Goal: Task Accomplishment & Management: Use online tool/utility

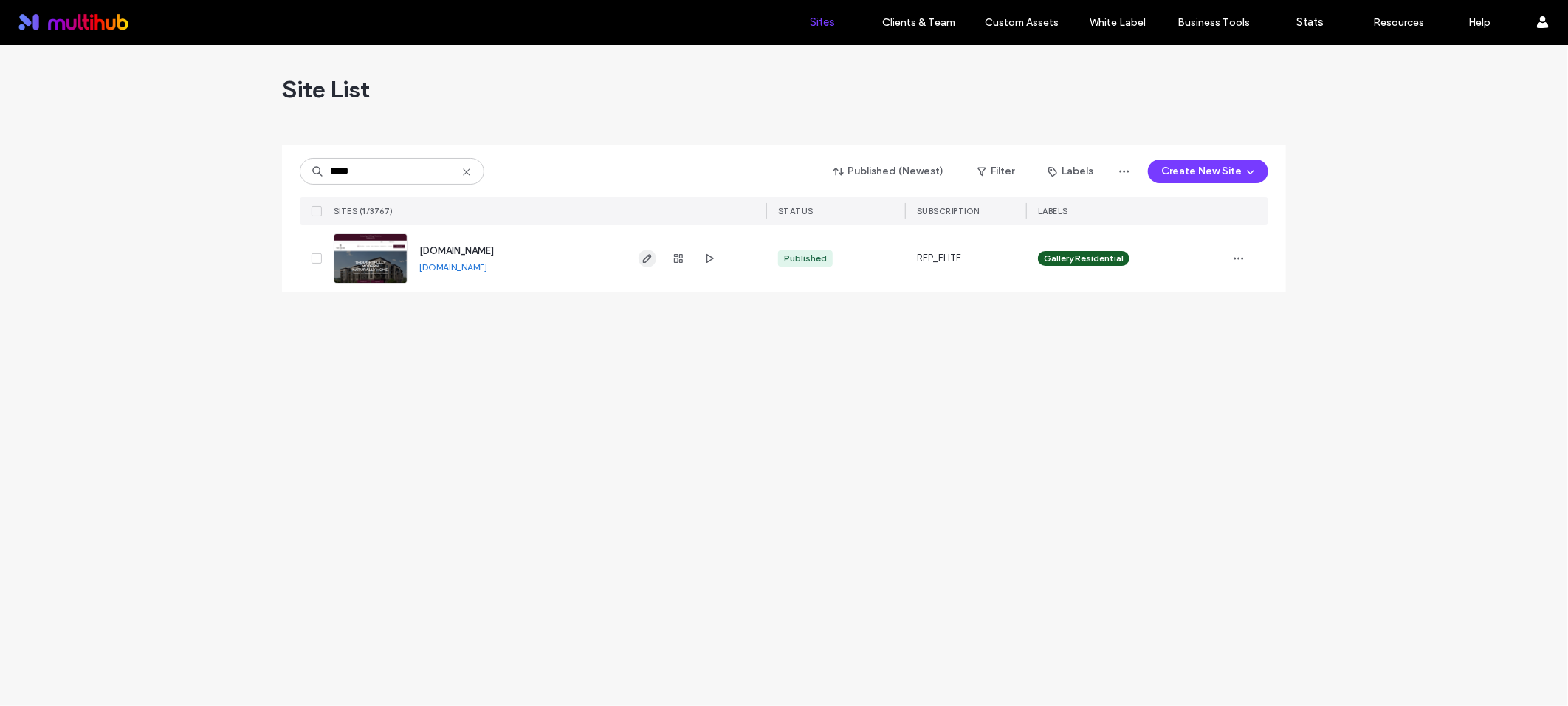
type input "*****"
click at [646, 257] on icon "button" at bounding box center [647, 258] width 11 height 11
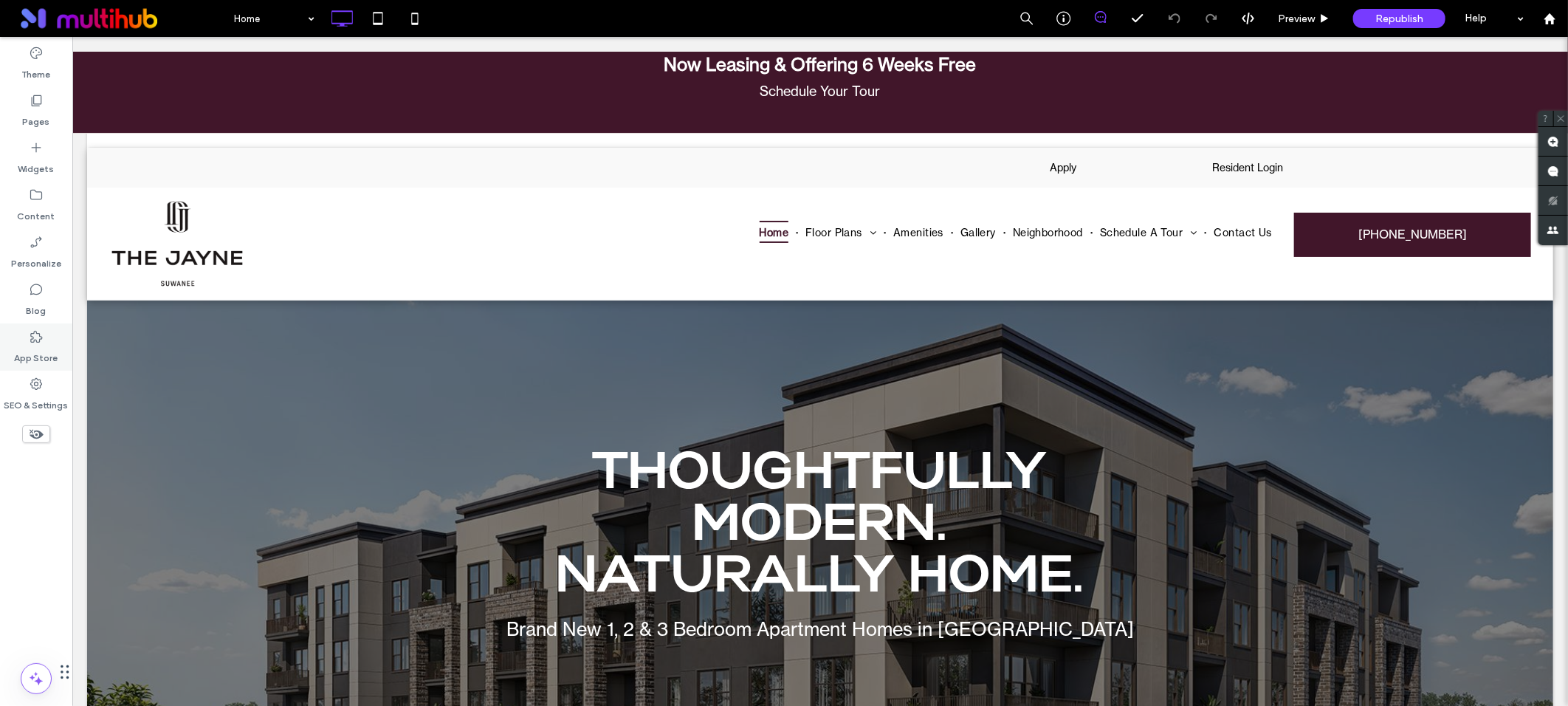
click at [38, 340] on icon at bounding box center [36, 336] width 15 height 15
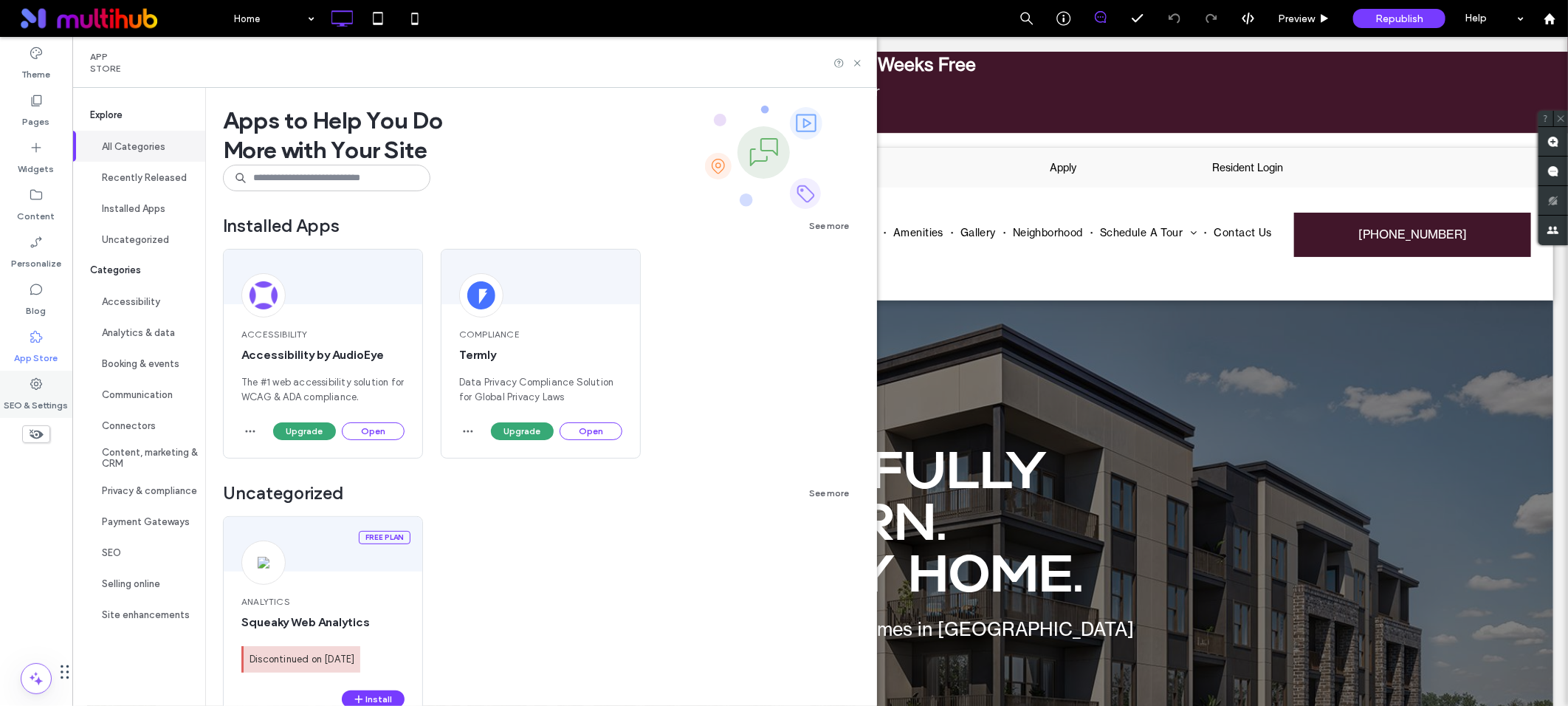
click at [45, 389] on div "SEO & Settings" at bounding box center [36, 394] width 73 height 47
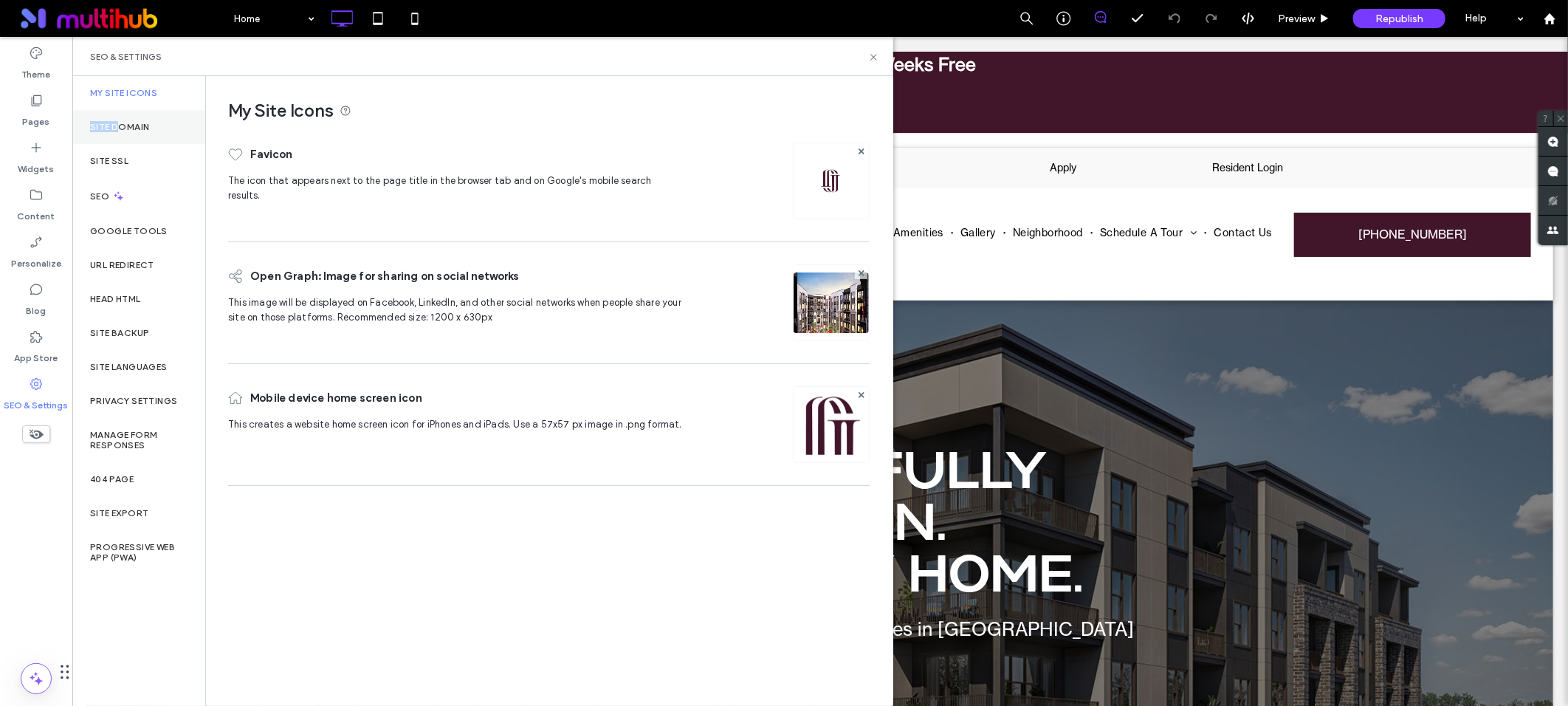
click at [116, 122] on label "Site Domain" at bounding box center [119, 127] width 59 height 10
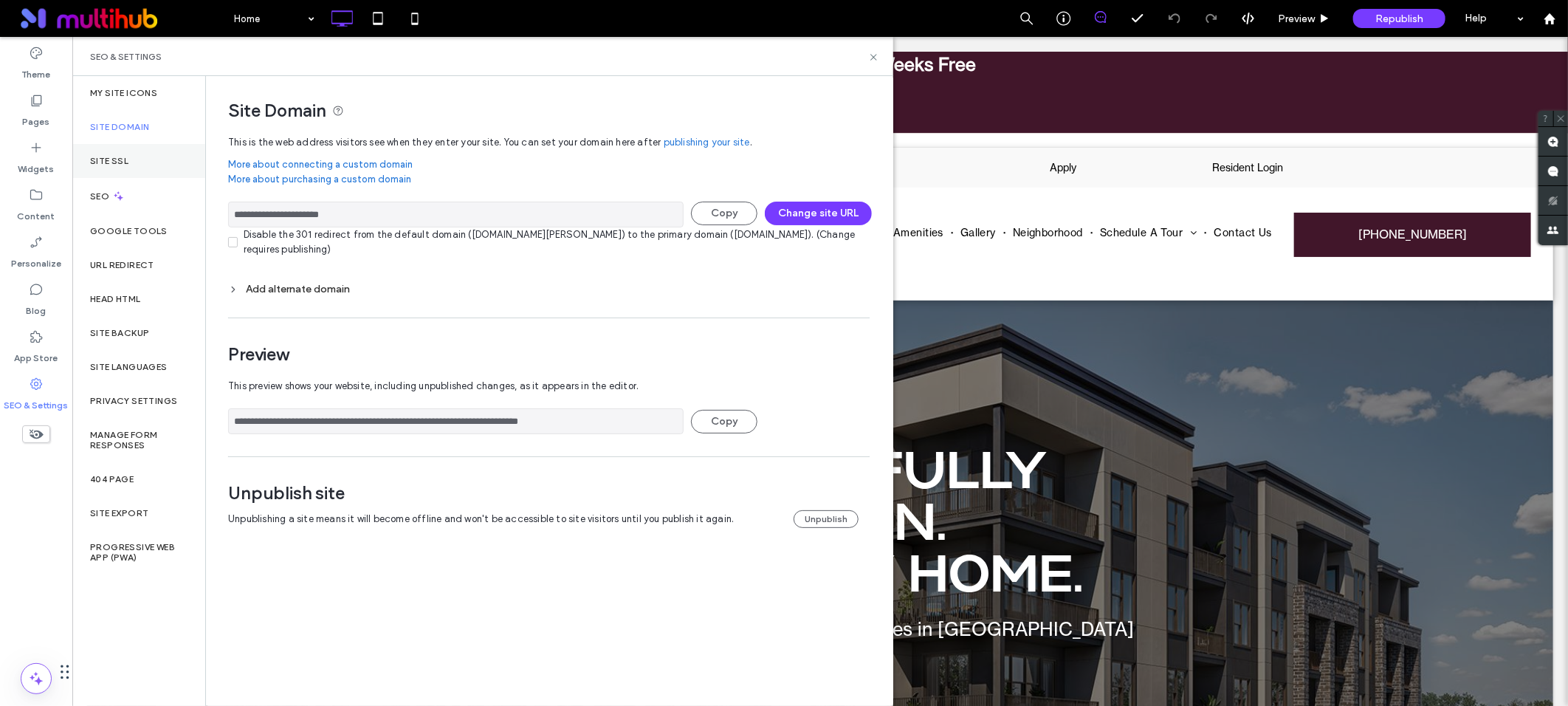
click at [122, 157] on label "Site SSL" at bounding box center [109, 161] width 39 height 10
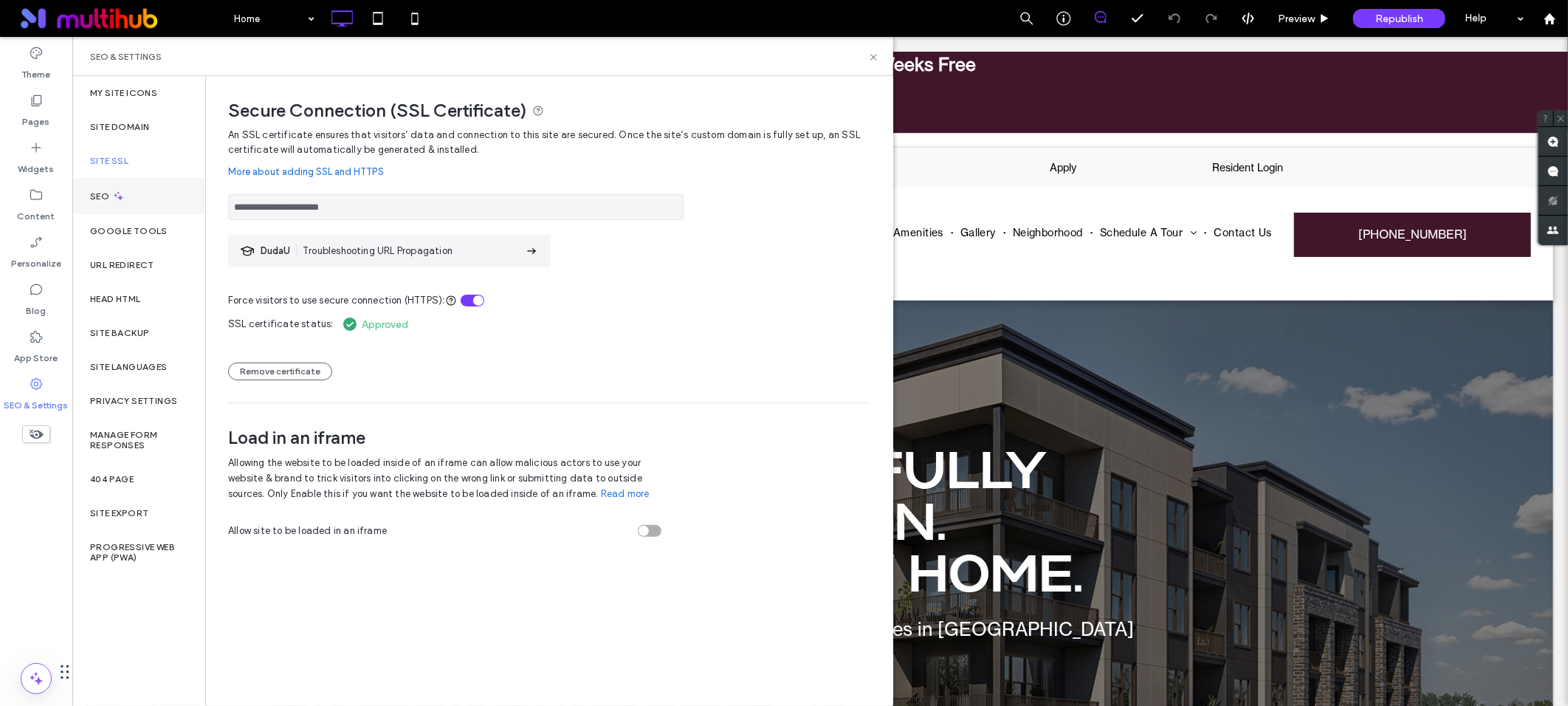
click at [120, 193] on use at bounding box center [118, 196] width 9 height 9
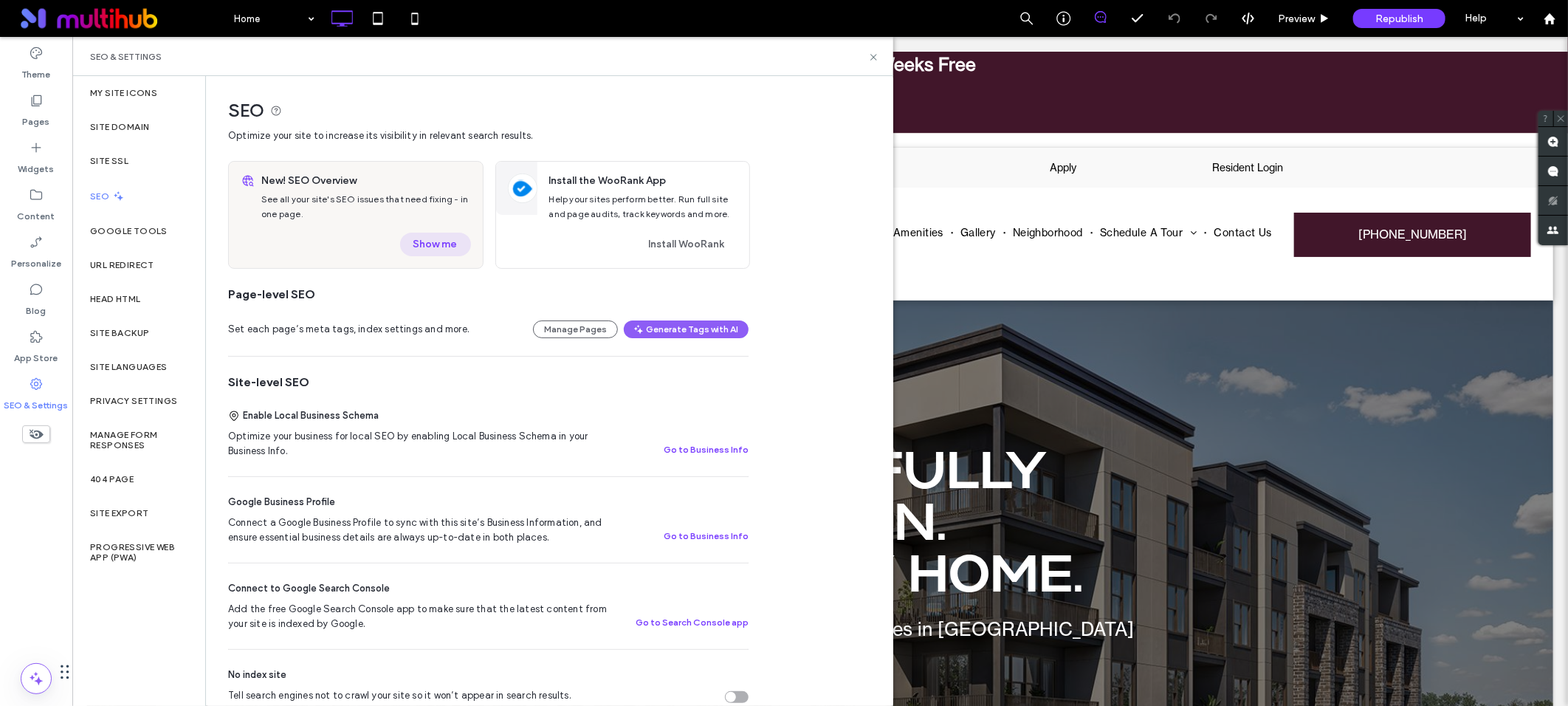
click at [433, 241] on button "Show me" at bounding box center [435, 244] width 71 height 24
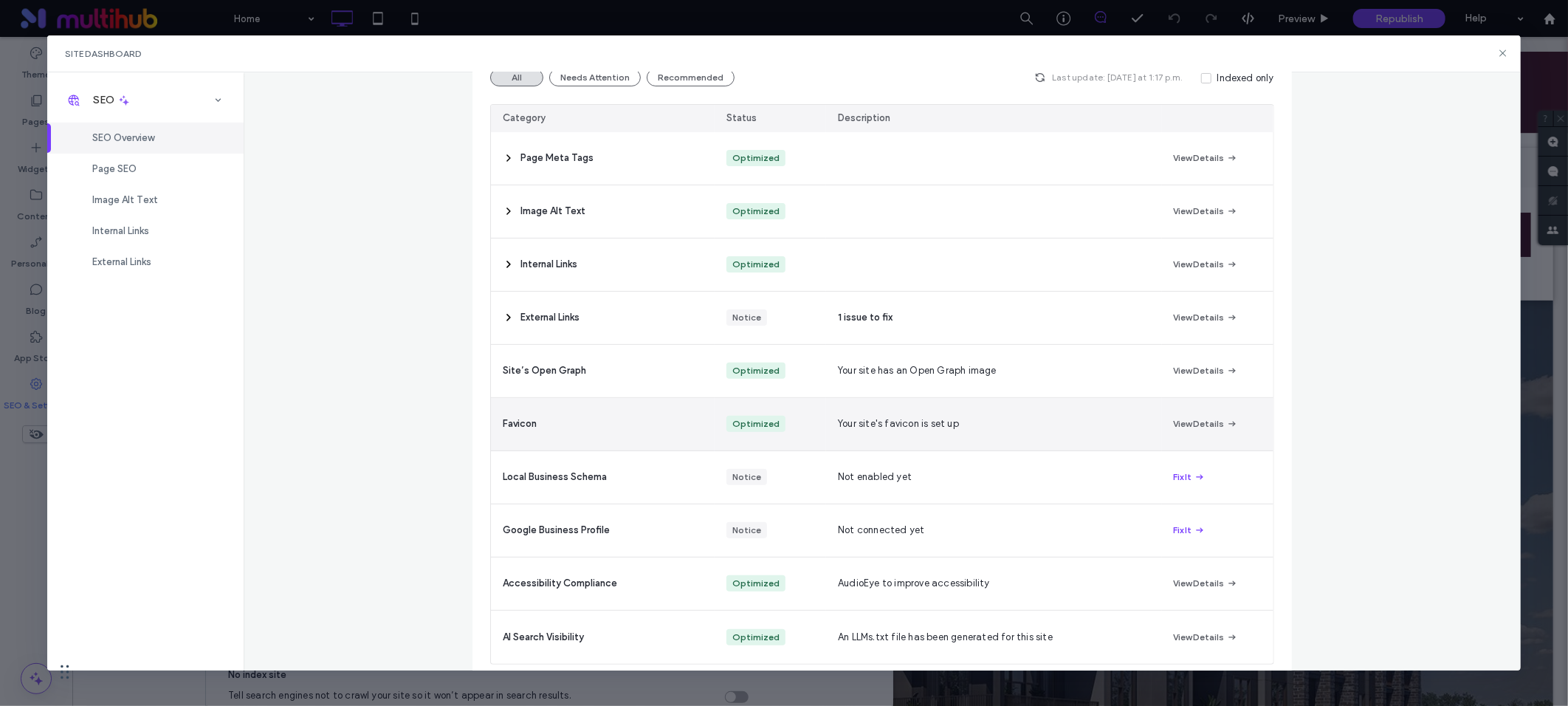
scroll to position [193, 0]
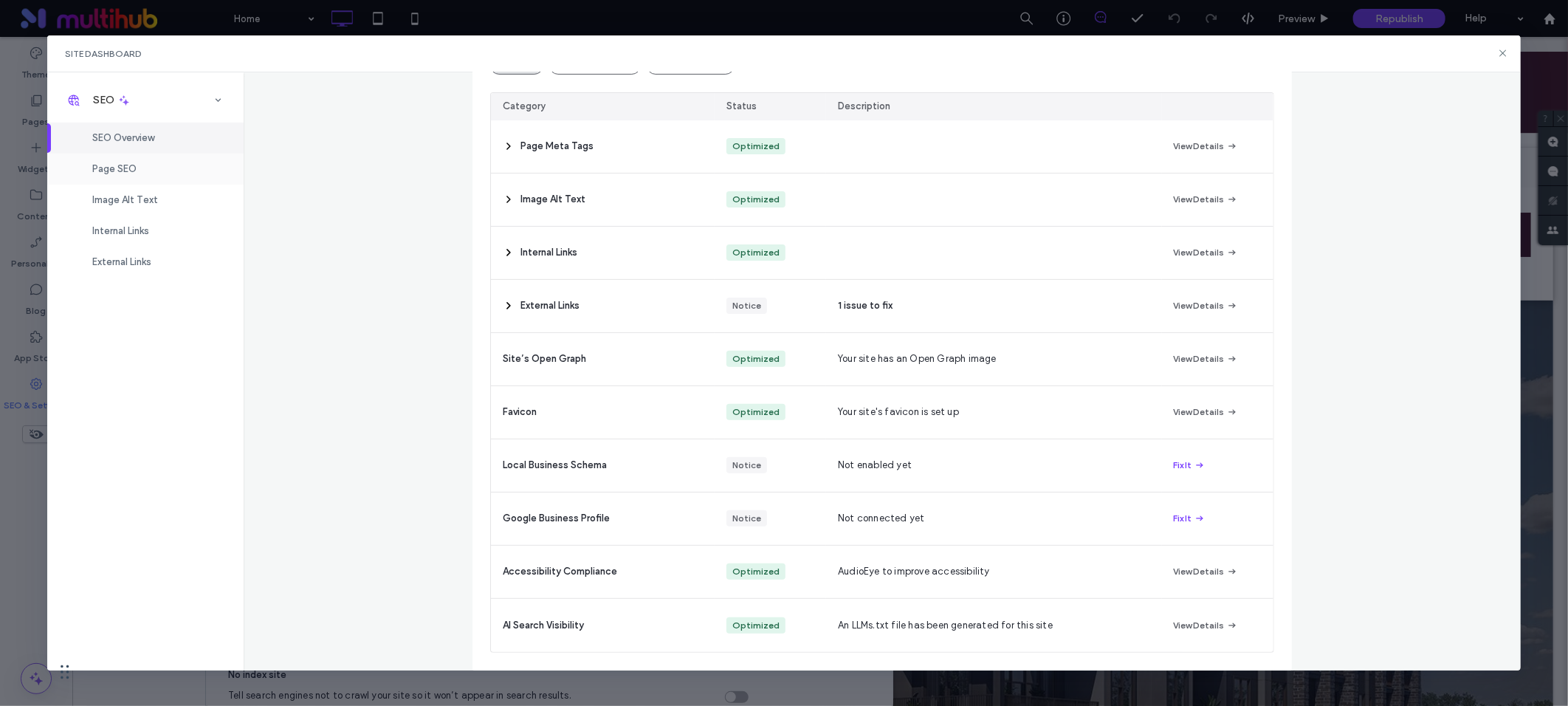
click at [133, 166] on span "Page SEO" at bounding box center [114, 169] width 44 height 11
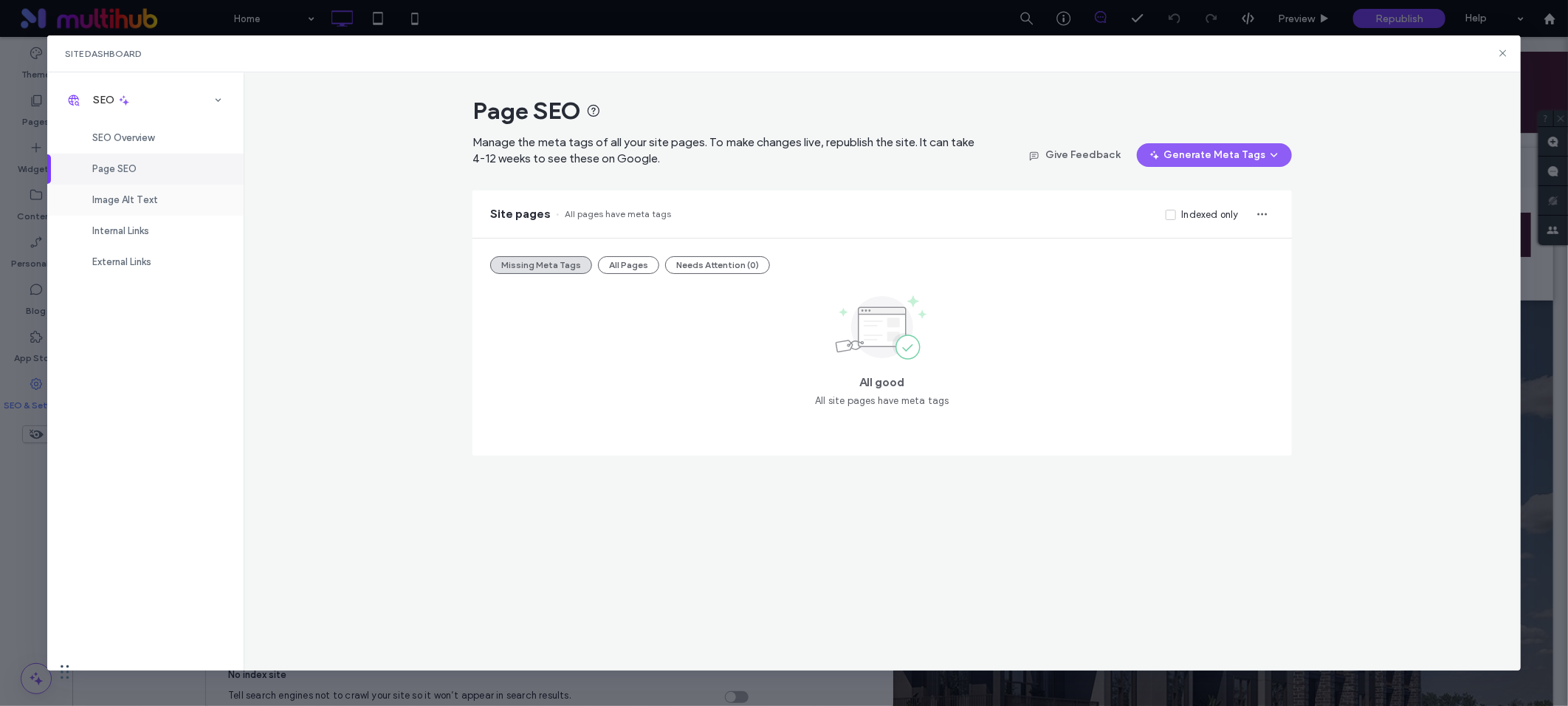
click at [130, 197] on span "Image Alt Text" at bounding box center [126, 199] width 66 height 11
click at [142, 234] on span "Internal Links" at bounding box center [121, 231] width 57 height 11
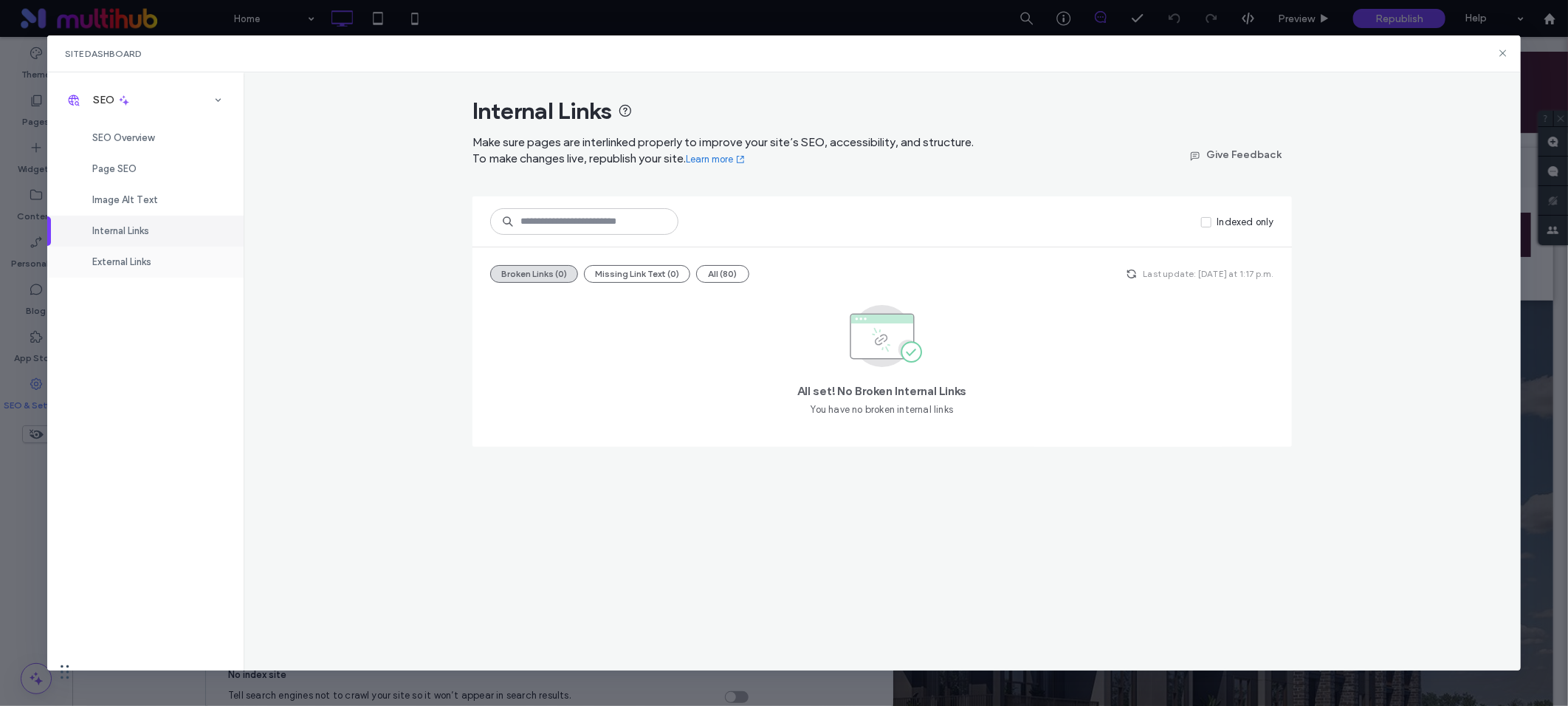
click at [140, 266] on span "External Links" at bounding box center [122, 262] width 59 height 11
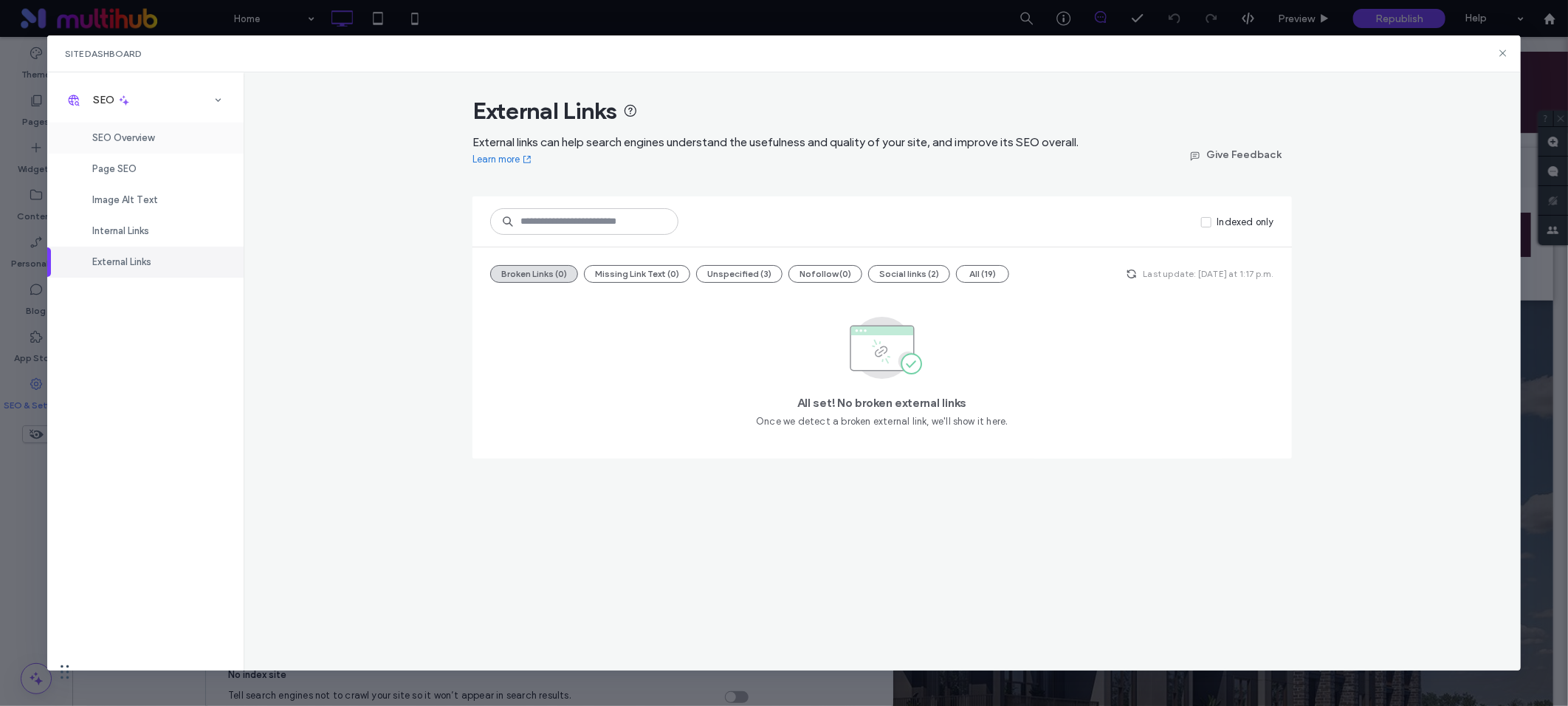
click at [118, 136] on span "SEO Overview" at bounding box center [124, 138] width 62 height 11
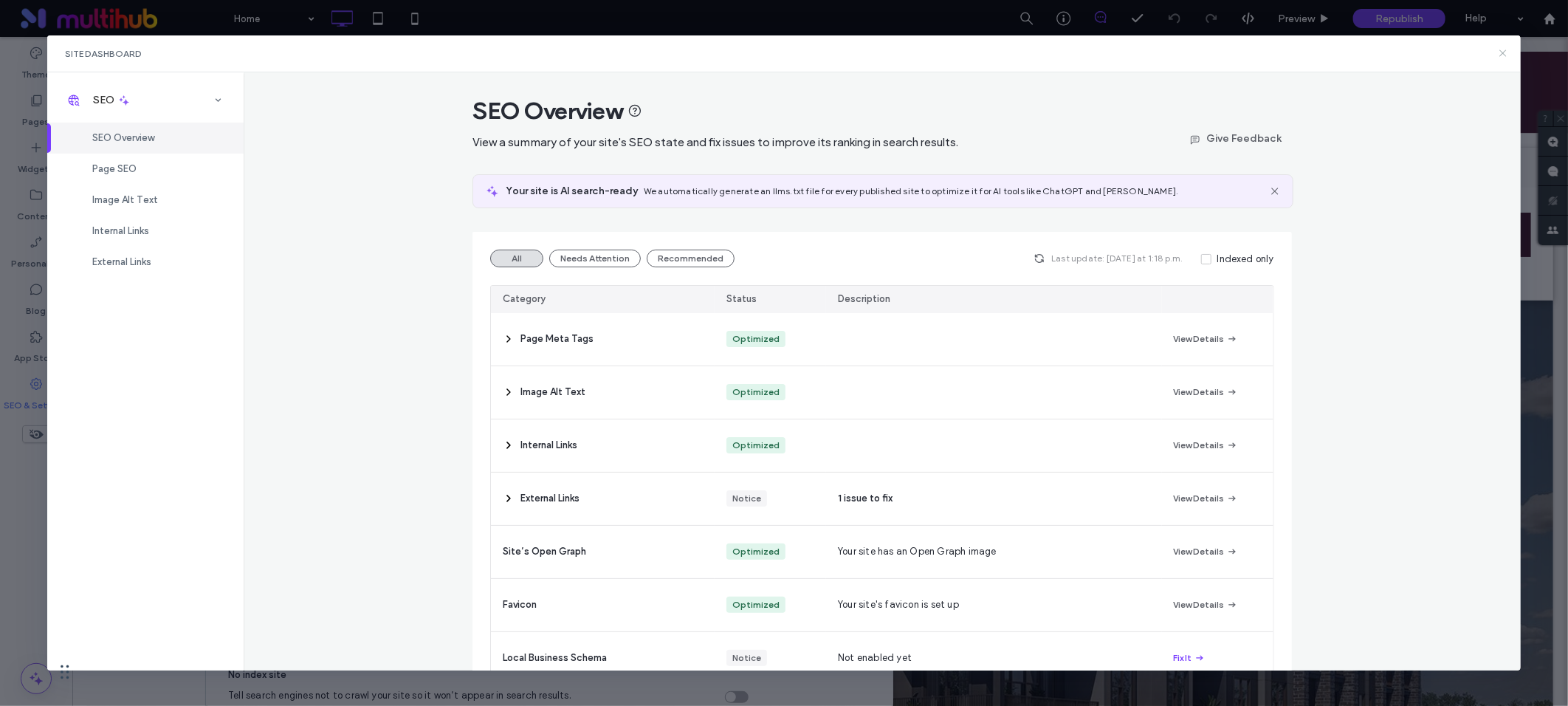
click at [1507, 52] on icon at bounding box center [1503, 53] width 11 height 11
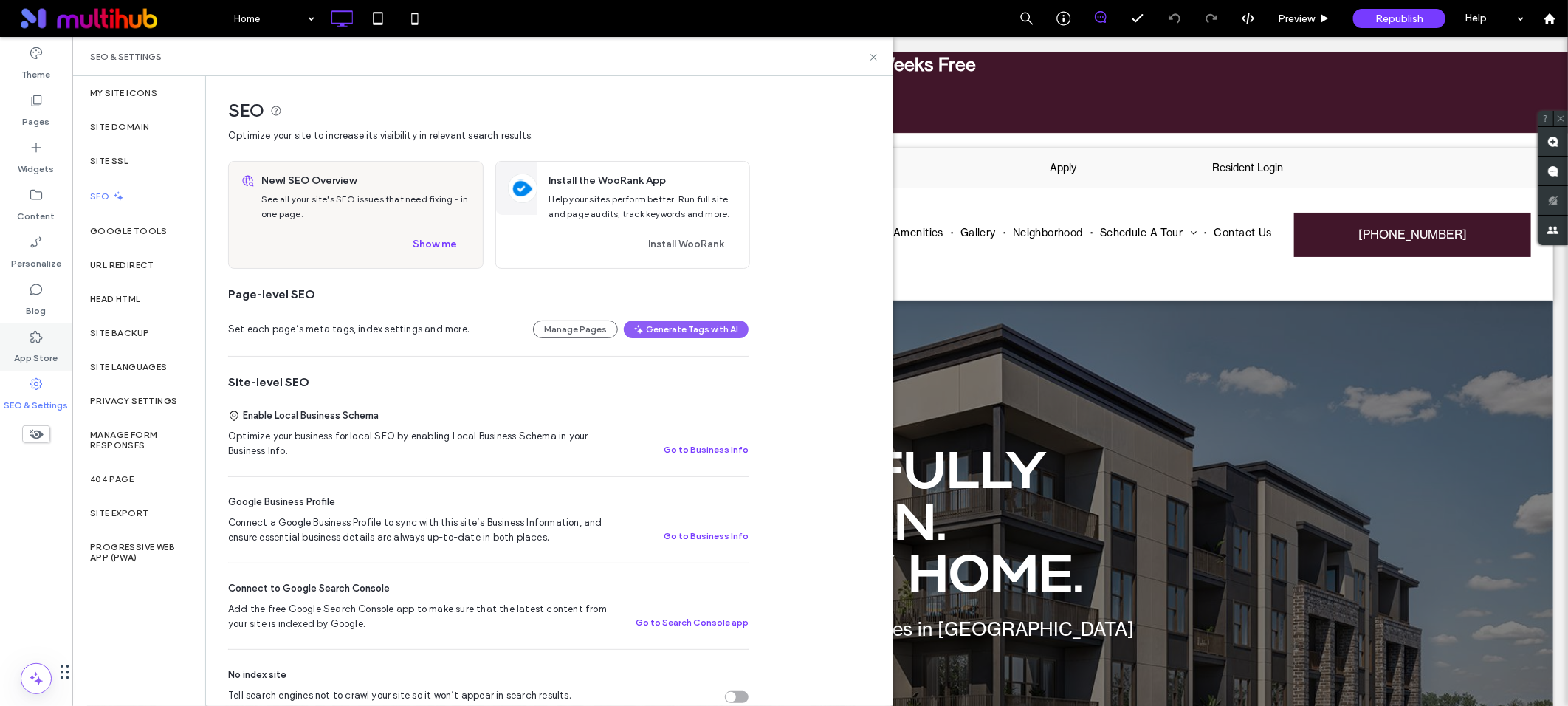
click at [40, 337] on icon at bounding box center [36, 336] width 15 height 15
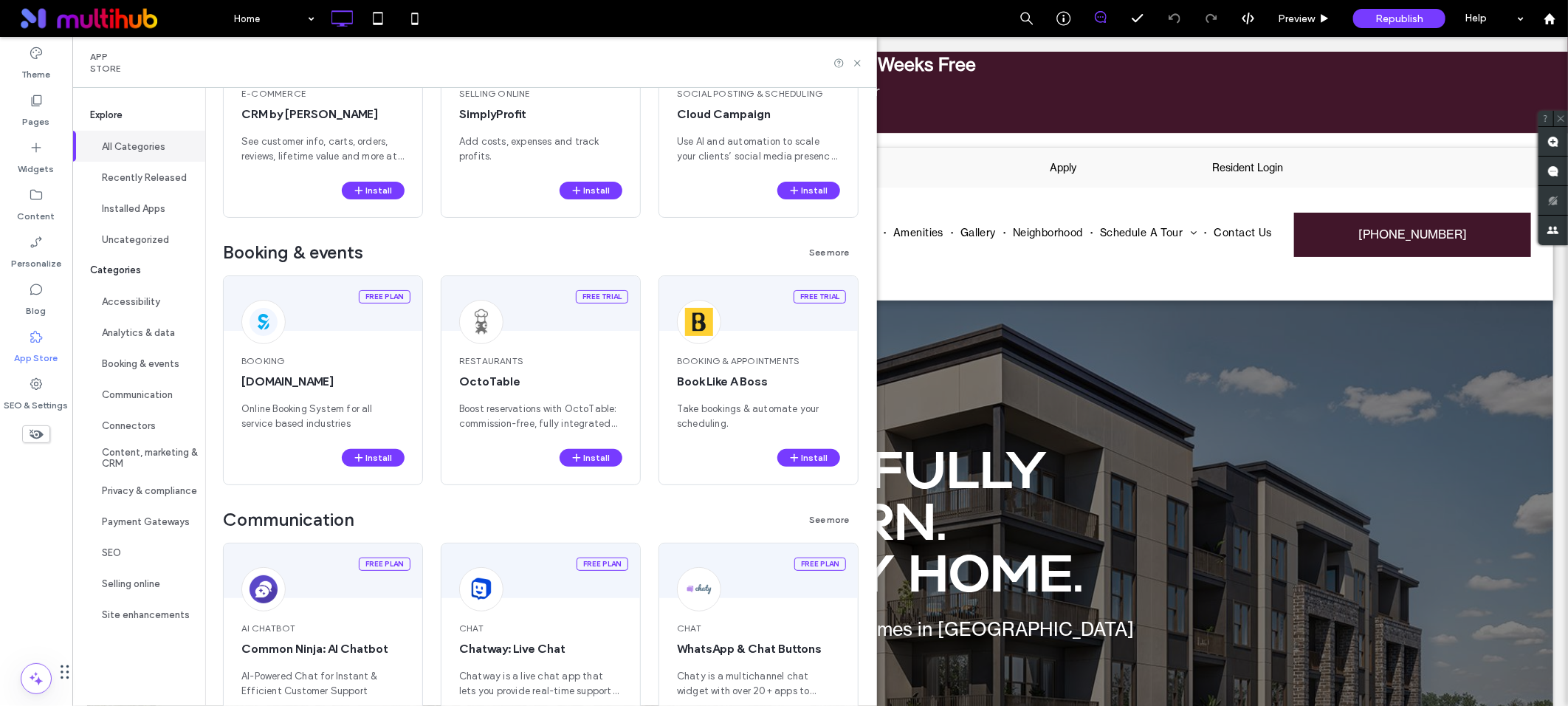
scroll to position [1324, 0]
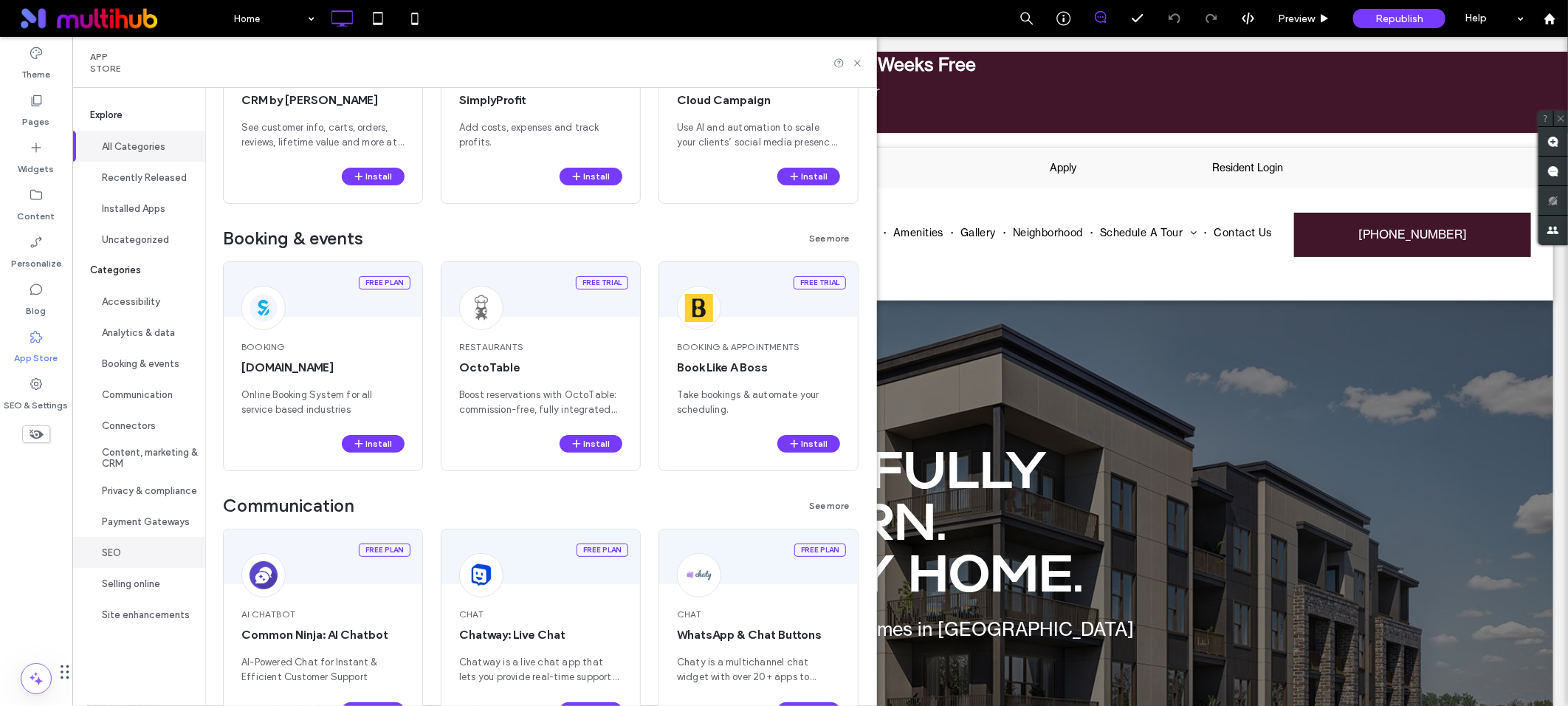
click at [112, 544] on button "SEO" at bounding box center [139, 552] width 133 height 31
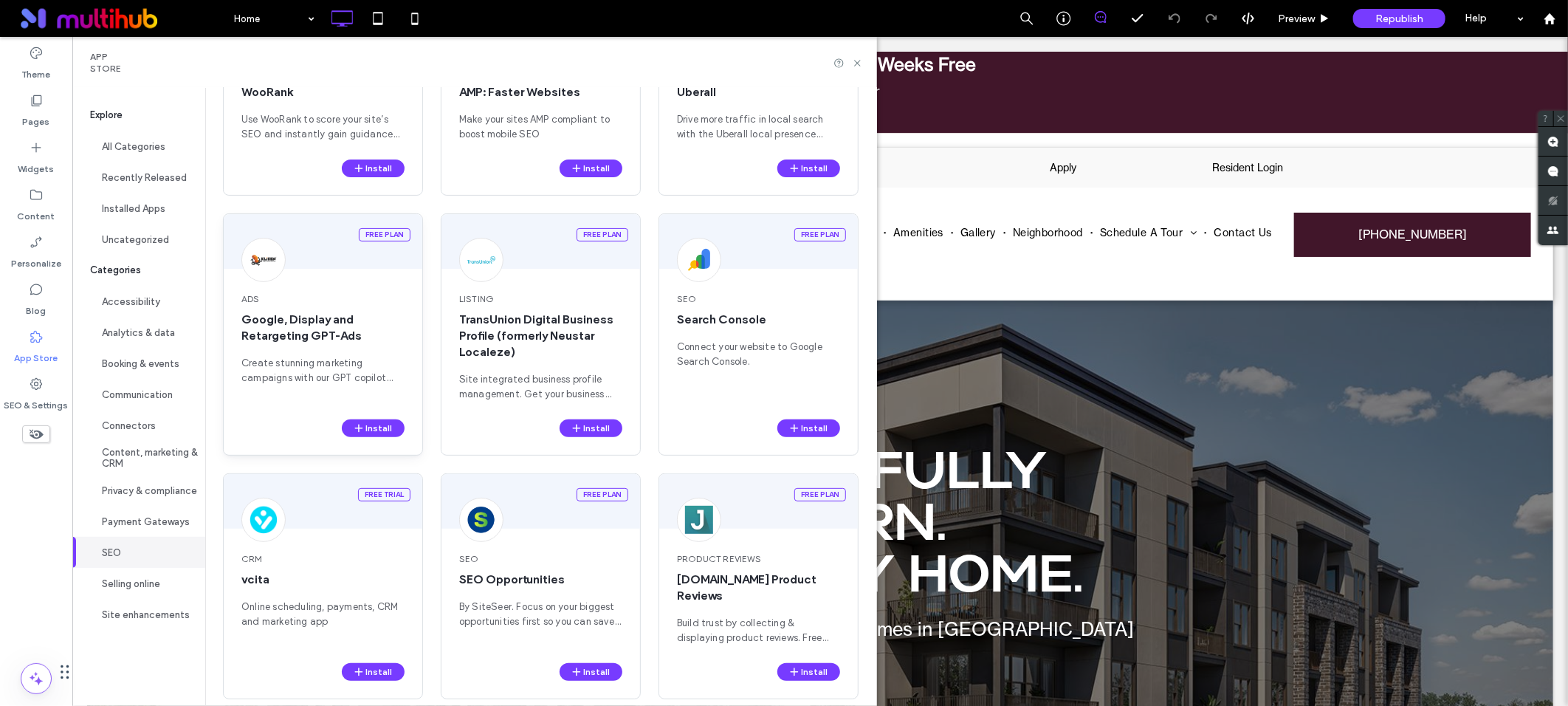
scroll to position [0, 0]
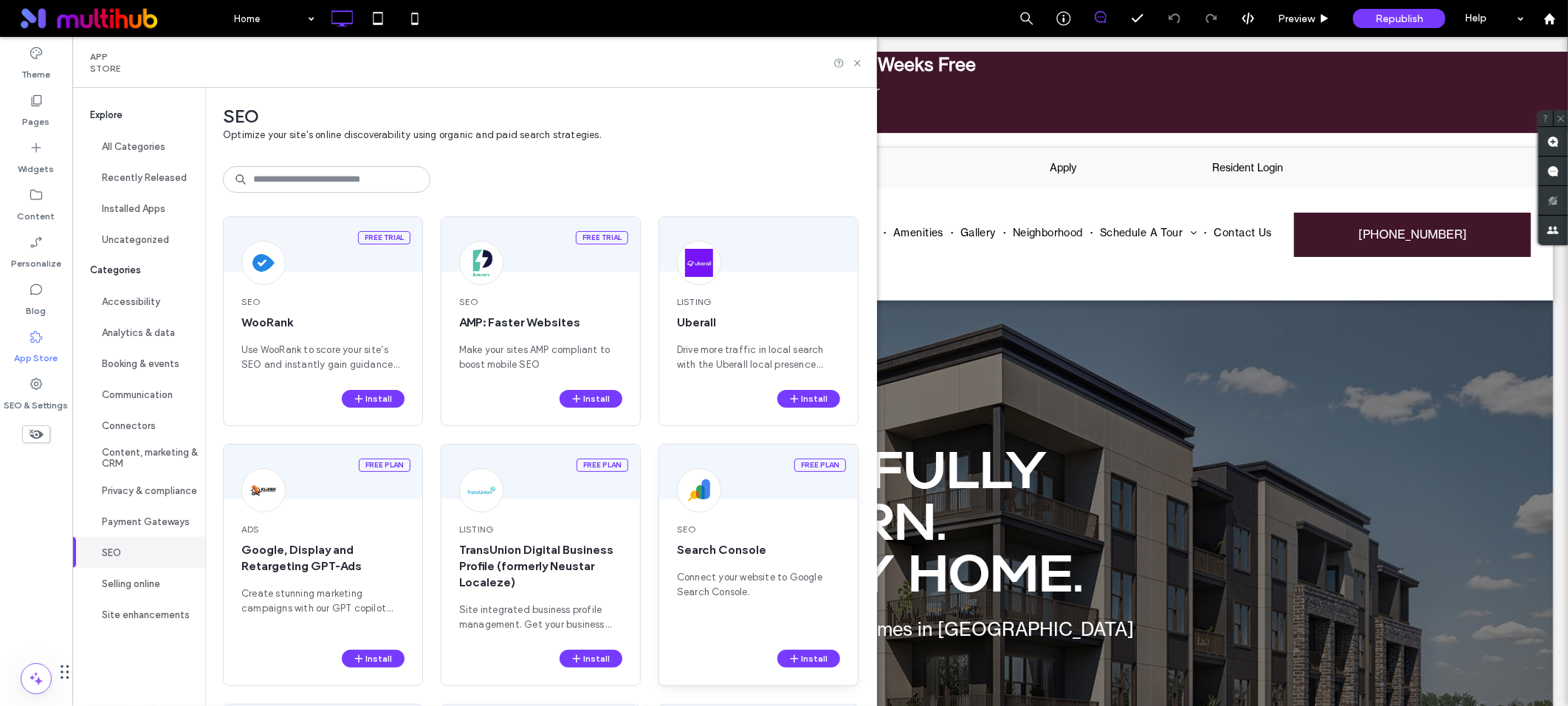
click at [777, 573] on span "Connect your website to Google Search Console." at bounding box center [758, 584] width 164 height 29
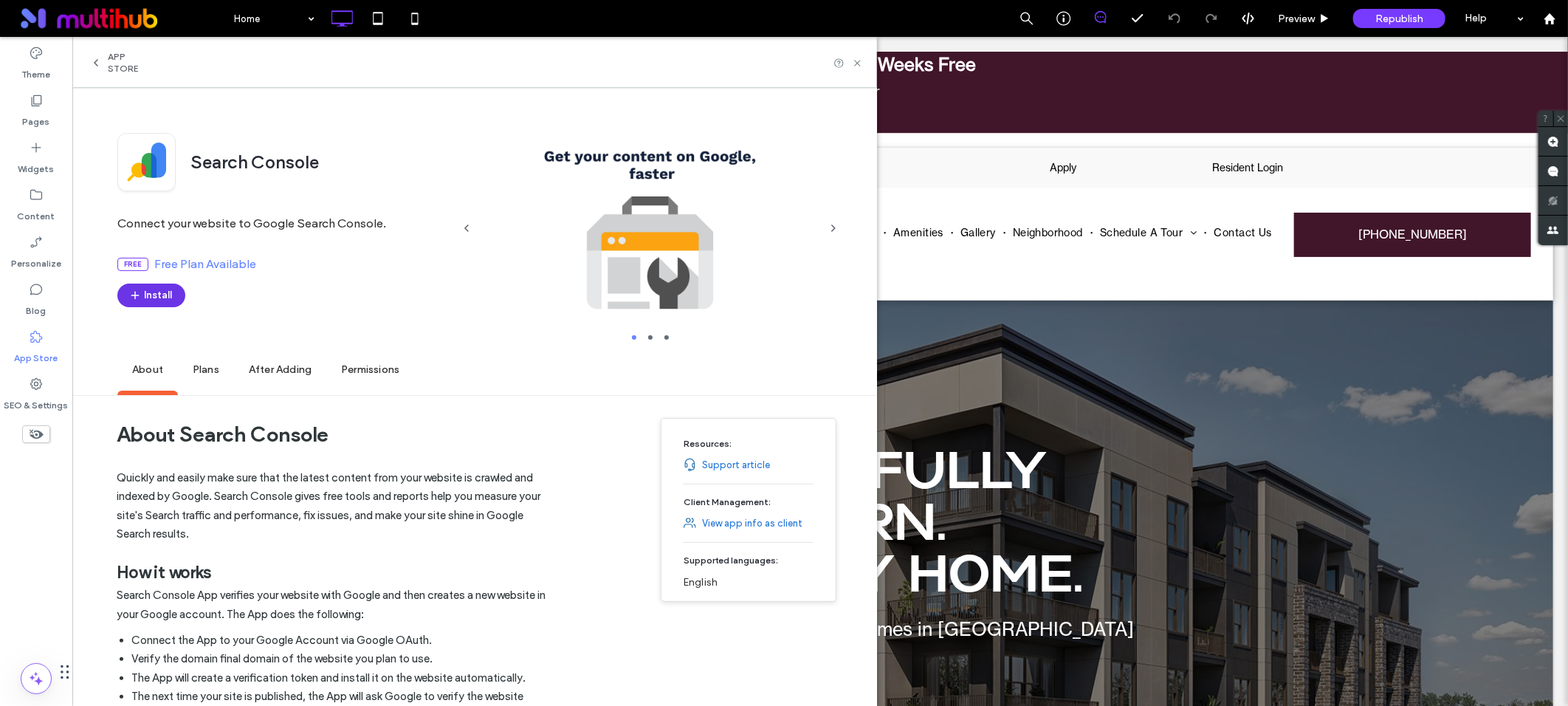
click at [164, 292] on button "Install" at bounding box center [151, 295] width 68 height 24
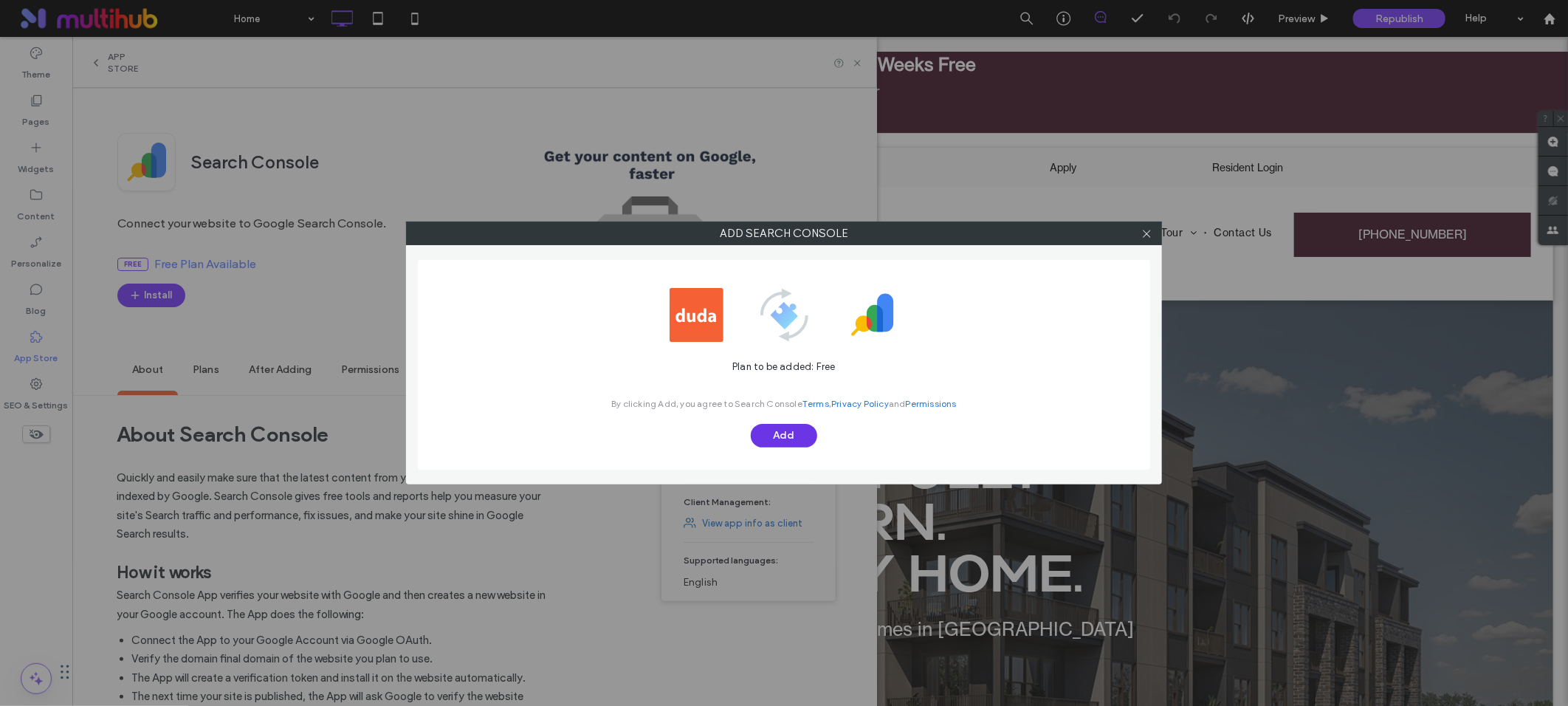
click at [788, 437] on button "Add" at bounding box center [784, 435] width 66 height 24
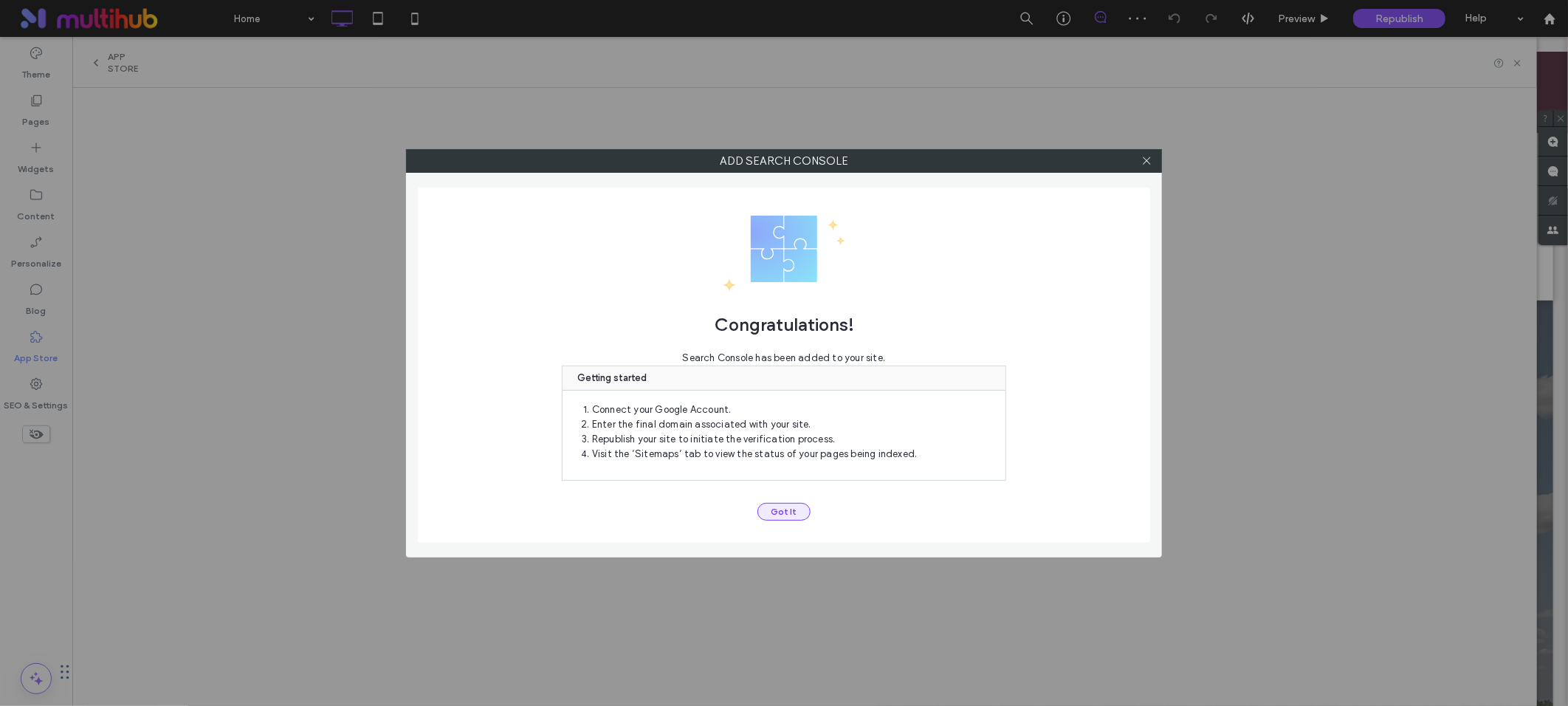
click at [781, 514] on button "Got It" at bounding box center [784, 511] width 53 height 18
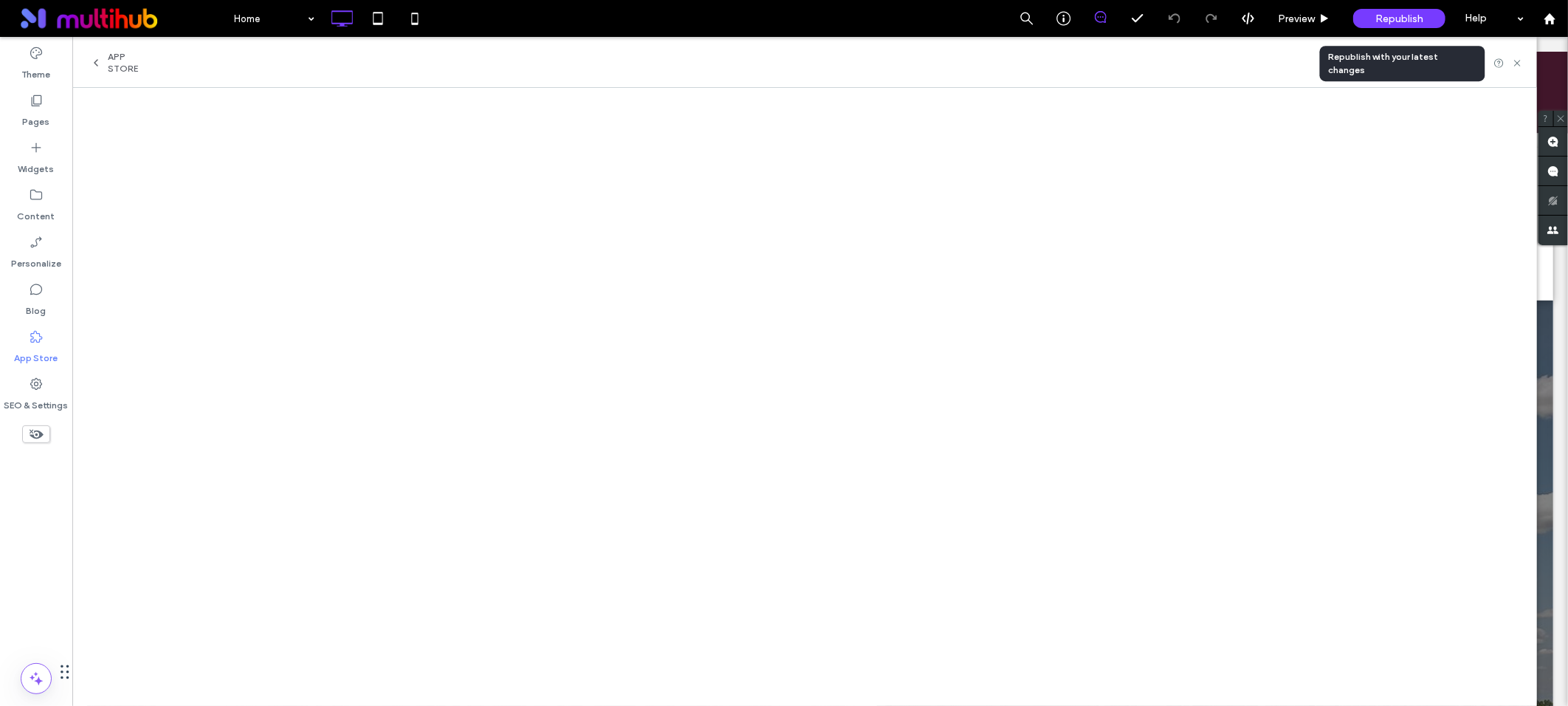
click at [1397, 20] on span "Republish" at bounding box center [1399, 18] width 48 height 12
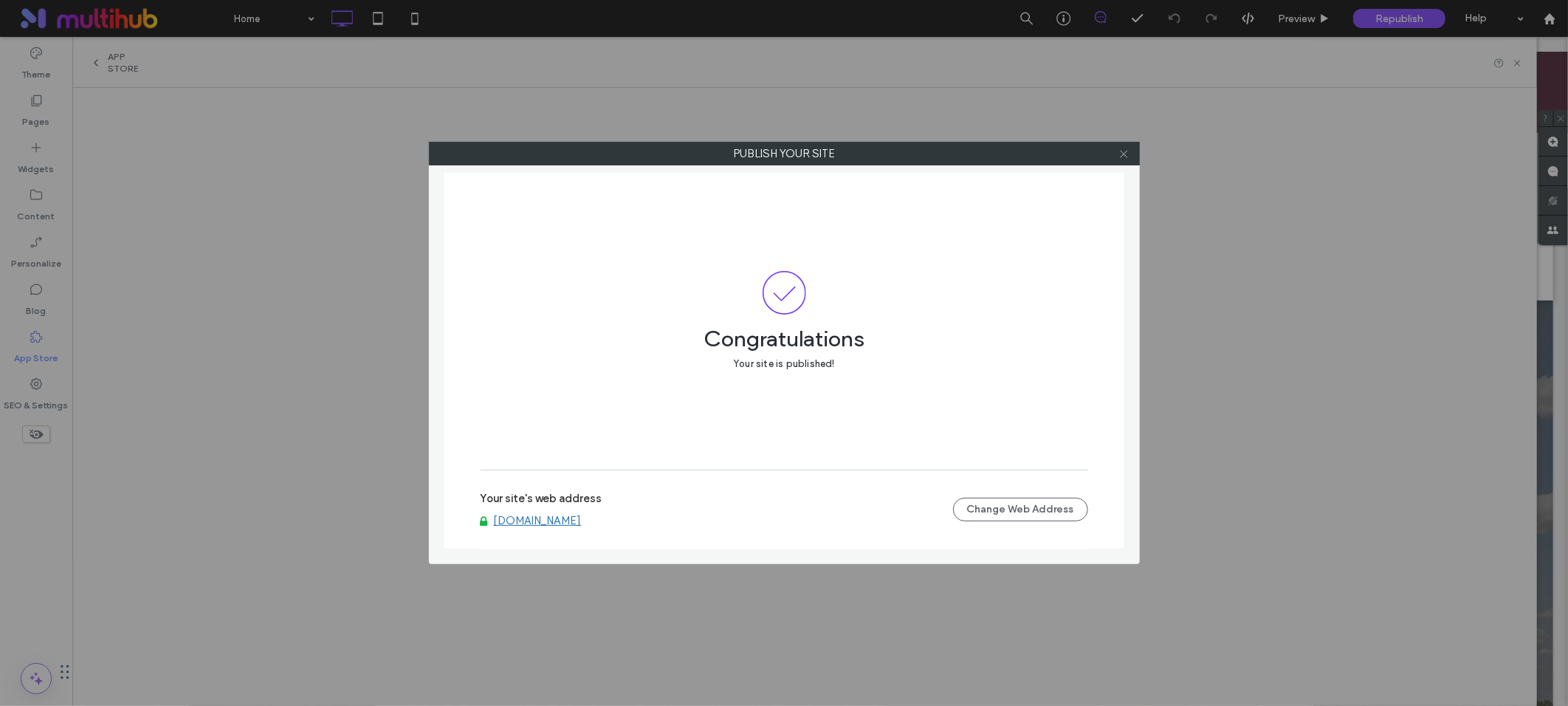
click at [1122, 157] on icon at bounding box center [1124, 154] width 11 height 11
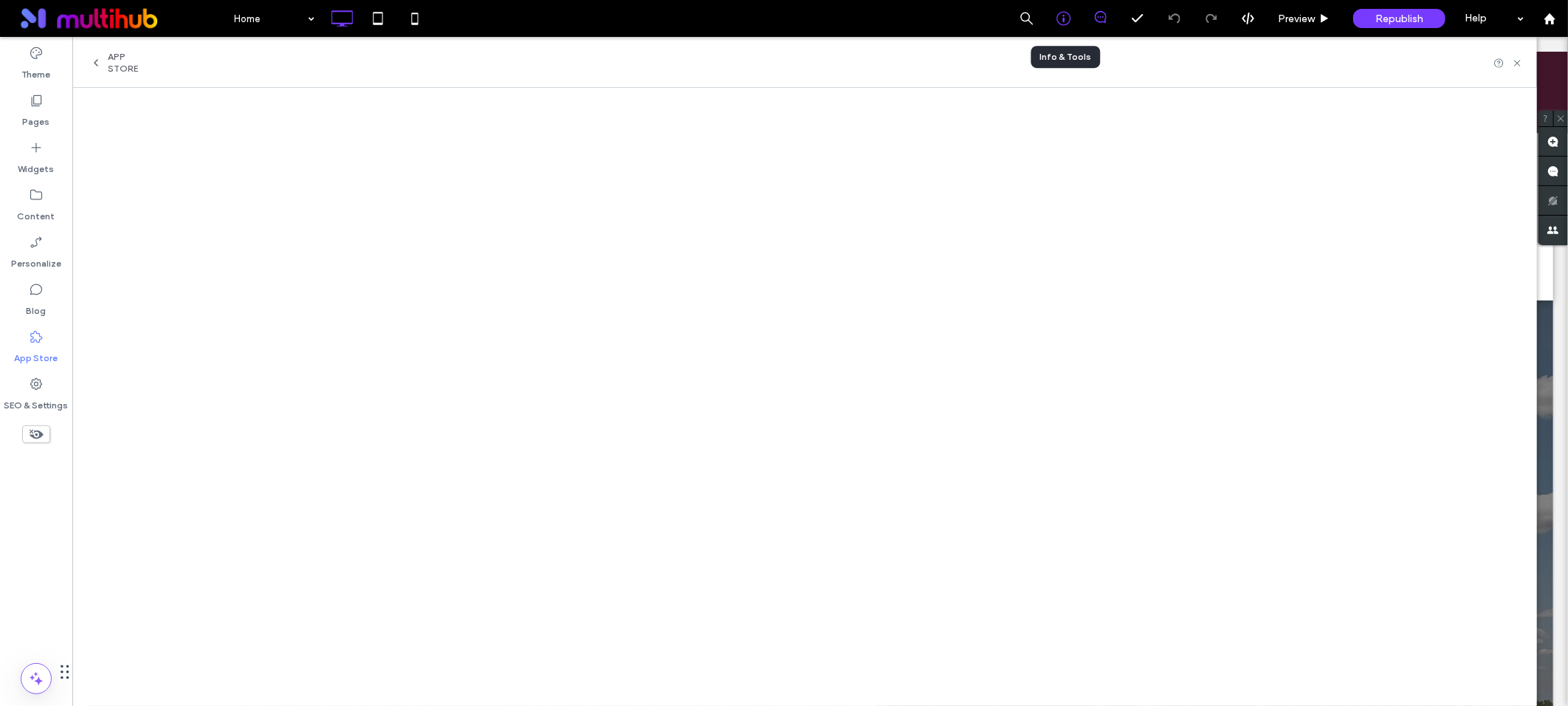
click at [1060, 19] on icon at bounding box center [1064, 19] width 15 height 15
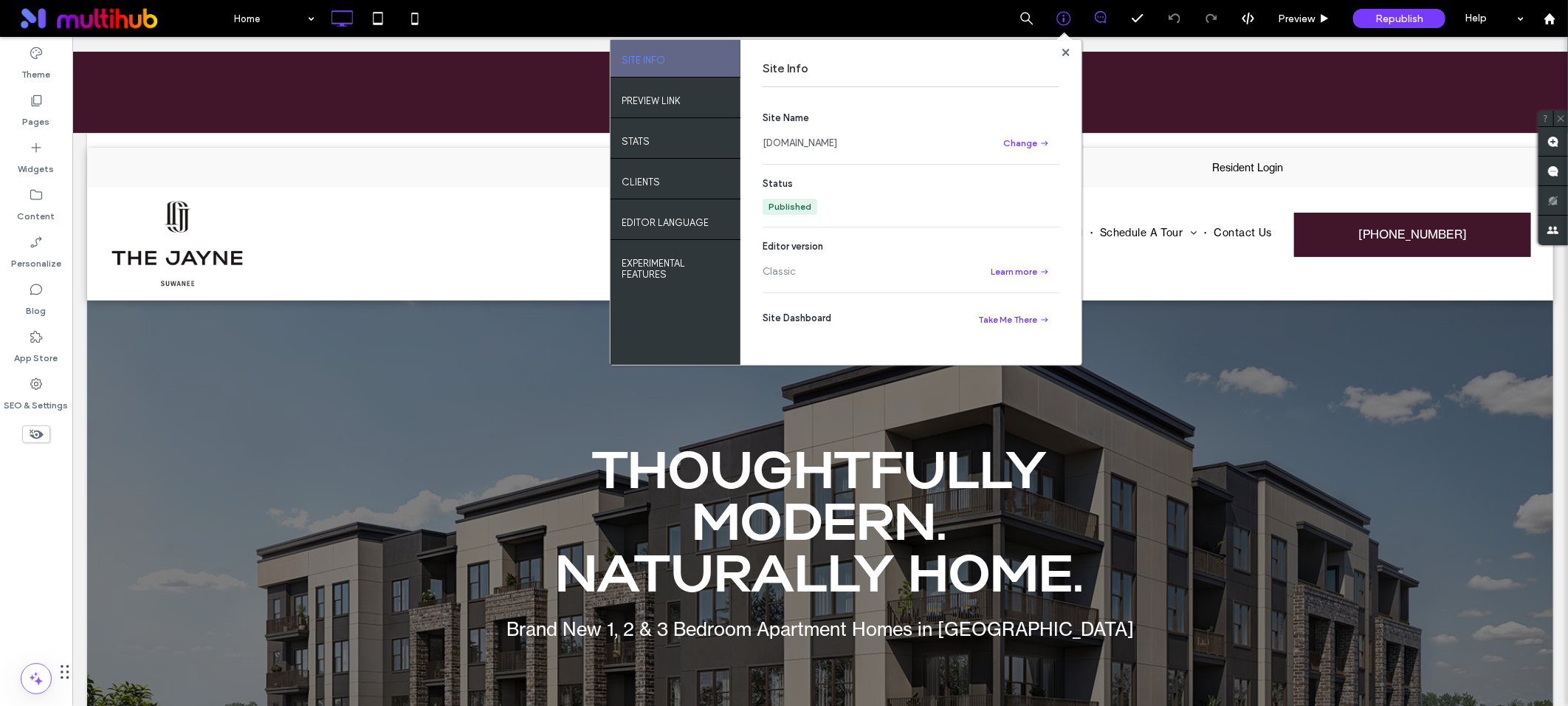
click at [837, 145] on link "[DOMAIN_NAME]" at bounding box center [800, 144] width 75 height 15
